Goal: Task Accomplishment & Management: Use online tool/utility

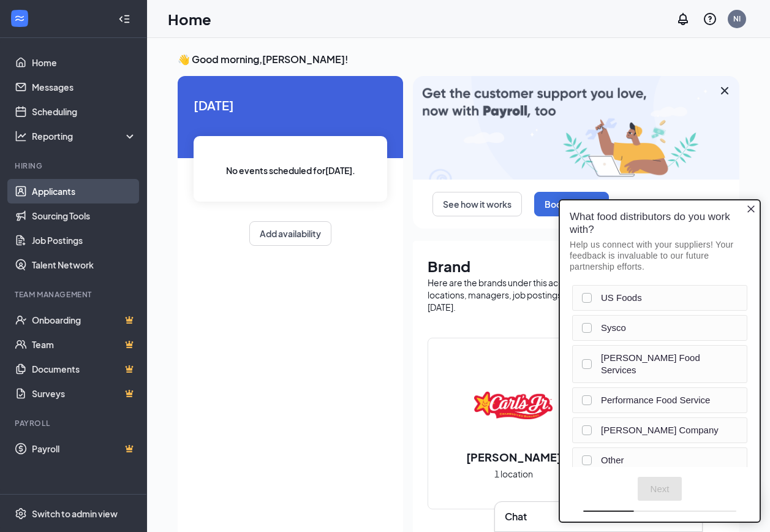
click at [60, 190] on link "Applicants" at bounding box center [84, 191] width 105 height 24
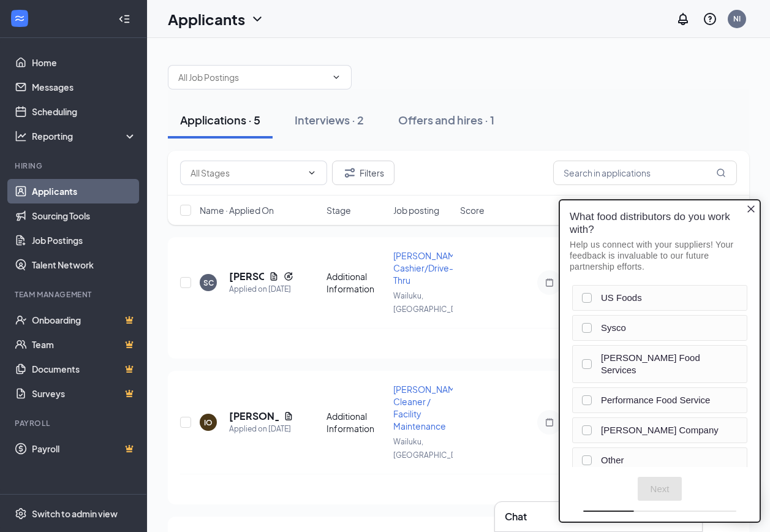
click at [747, 209] on icon "Close button" at bounding box center [751, 209] width 10 height 10
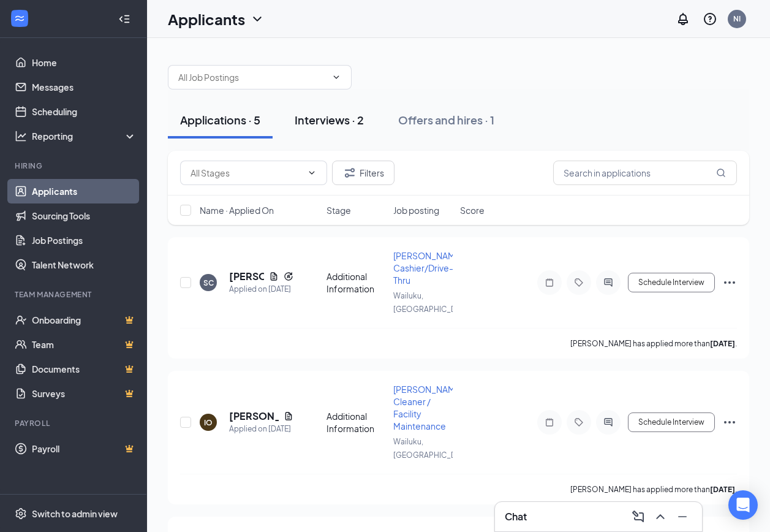
click at [334, 124] on div "Interviews · 2" at bounding box center [329, 119] width 69 height 15
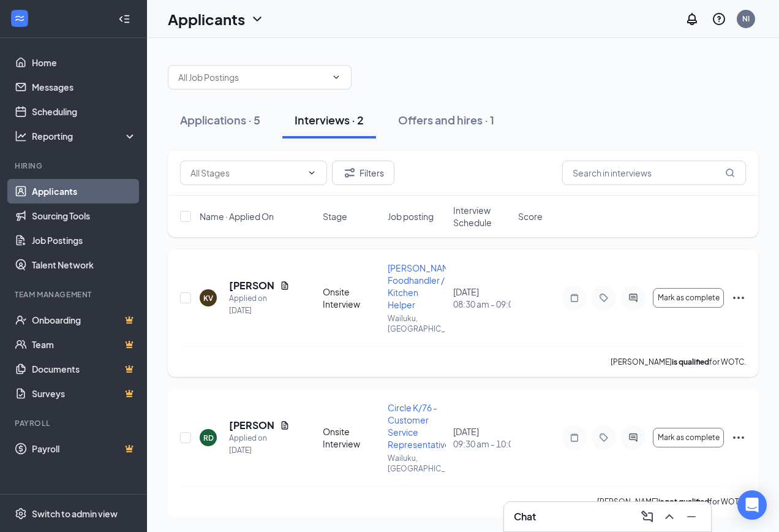
click at [206, 293] on div "KV" at bounding box center [208, 298] width 10 height 10
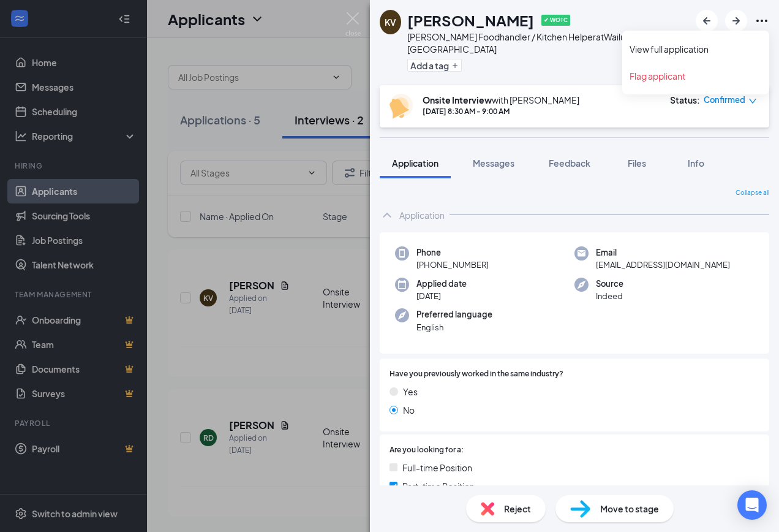
click at [767, 24] on icon "Ellipses" at bounding box center [761, 20] width 15 height 15
click at [764, 20] on icon "Ellipses" at bounding box center [761, 20] width 15 height 15
click at [759, 20] on icon "Ellipses" at bounding box center [761, 20] width 15 height 15
click at [657, 13] on div "KV [PERSON_NAME] ✔ WOTC [PERSON_NAME]. Foodhandler / Kitchen Helper at [GEOGRAP…" at bounding box center [574, 42] width 409 height 85
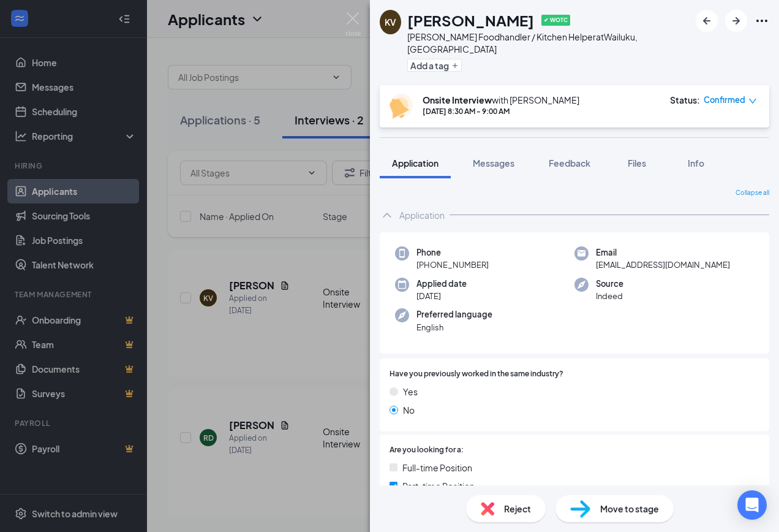
click at [254, 355] on div "KV [PERSON_NAME] ✔ WOTC [PERSON_NAME]. Foodhandler / Kitchen Helper at [GEOGRAP…" at bounding box center [389, 266] width 779 height 532
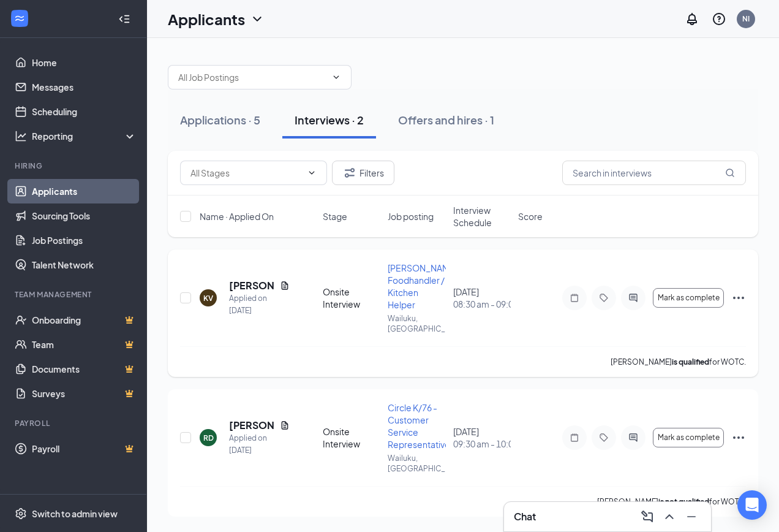
click at [744, 293] on icon "Ellipses" at bounding box center [738, 297] width 15 height 15
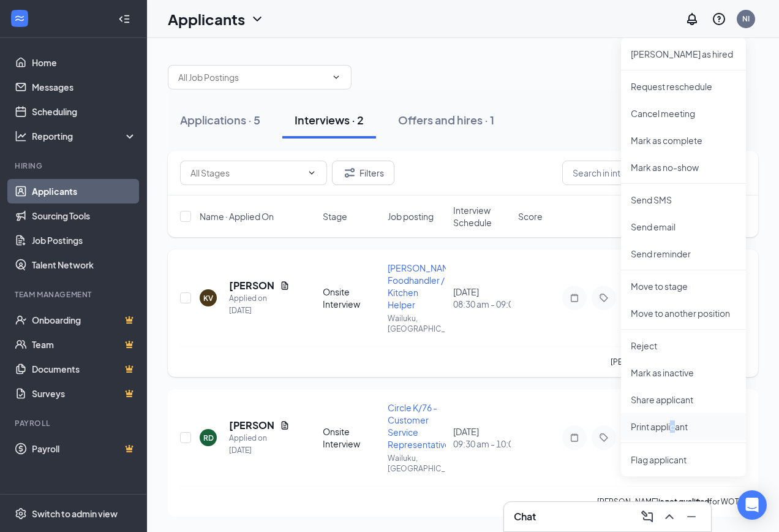
click at [673, 426] on p "Print applicant" at bounding box center [683, 426] width 105 height 12
